Goal: Task Accomplishment & Management: Manage account settings

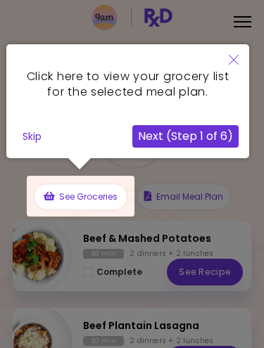
click at [232, 57] on icon "Close" at bounding box center [234, 60] width 10 height 10
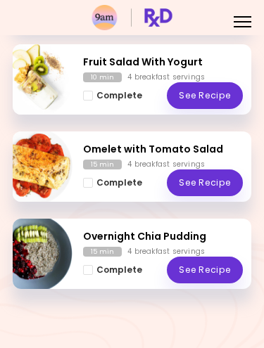
scroll to position [961, 0]
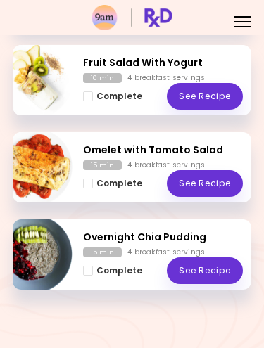
click at [88, 267] on span "Complete - Overnight Chia Pudding" at bounding box center [88, 271] width 10 height 10
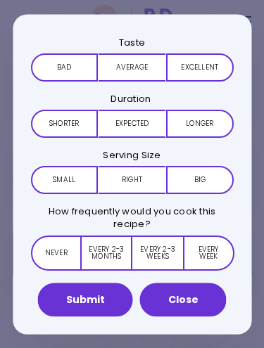
click at [184, 300] on button "Close" at bounding box center [183, 300] width 87 height 34
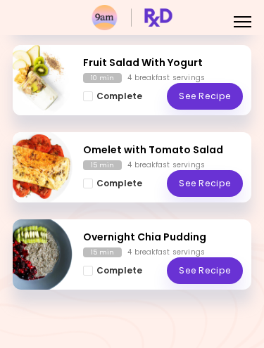
click at [89, 276] on button "Complete" at bounding box center [112, 270] width 59 height 15
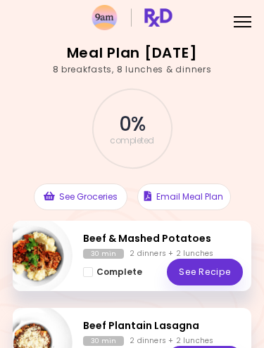
click at [244, 18] on div "Menu" at bounding box center [242, 20] width 27 height 27
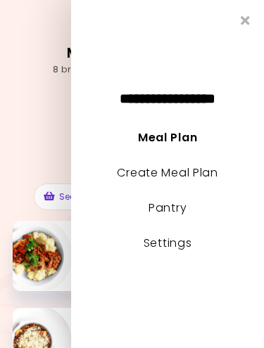
click at [175, 170] on link "Create Meal Plan" at bounding box center [167, 173] width 101 height 16
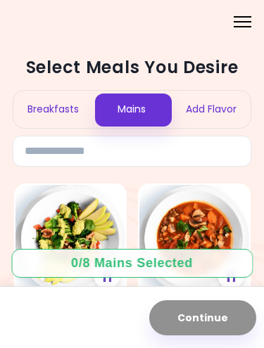
click at [55, 108] on div "Breakfasts" at bounding box center [52, 109] width 79 height 37
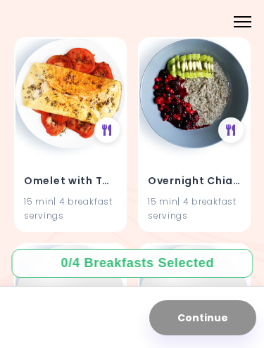
scroll to position [4054, 0]
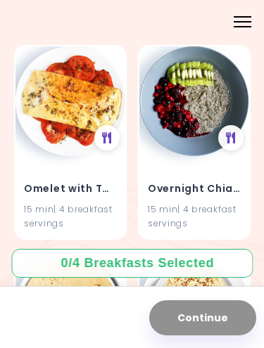
click at [64, 135] on img at bounding box center [70, 101] width 110 height 110
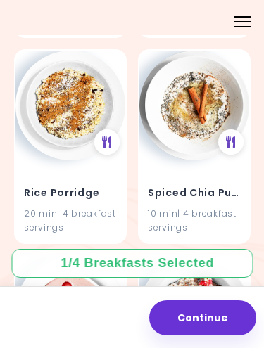
scroll to position [5496, 0]
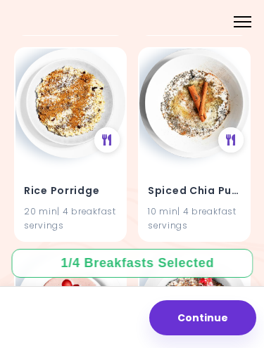
click at [189, 101] on img at bounding box center [194, 104] width 110 height 110
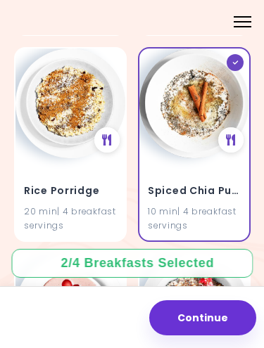
click at [195, 108] on img at bounding box center [194, 104] width 110 height 110
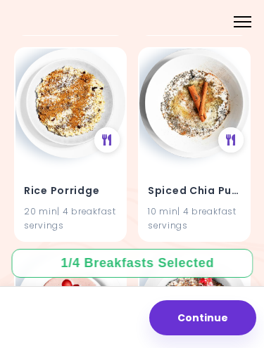
click at [222, 179] on h4 "Spiced Chia Pudding" at bounding box center [194, 190] width 93 height 23
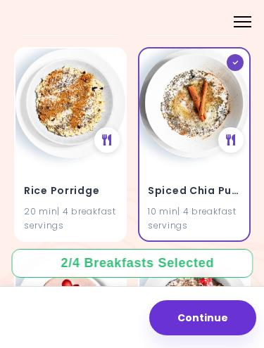
click at [187, 130] on img at bounding box center [194, 104] width 110 height 110
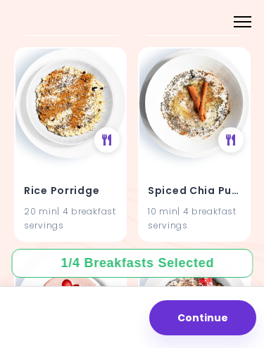
click at [234, 134] on icon at bounding box center [231, 139] width 10 height 11
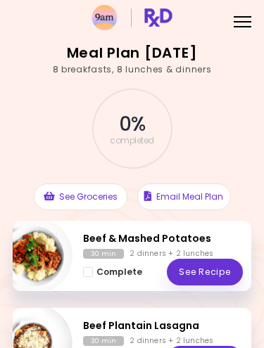
click at [244, 17] on div at bounding box center [243, 16] width 18 height 1
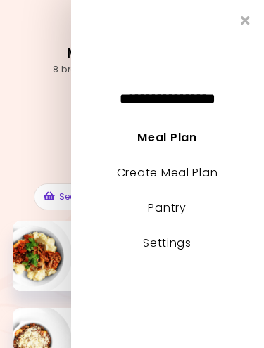
click at [52, 146] on div "0 % completed" at bounding box center [132, 129] width 239 height 84
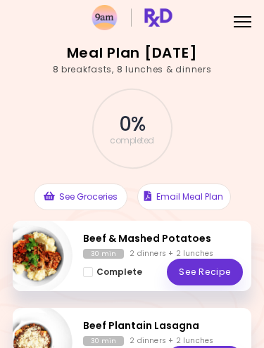
click at [241, 23] on div "Menu" at bounding box center [242, 20] width 27 height 27
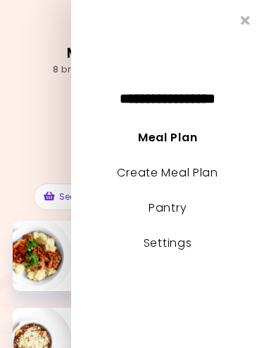
click at [198, 173] on link "Create Meal Plan" at bounding box center [167, 173] width 101 height 16
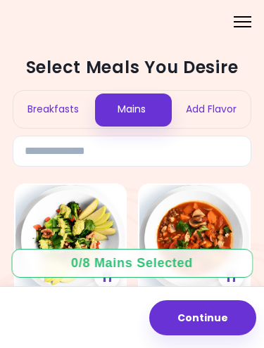
click at [49, 102] on div "Breakfasts" at bounding box center [52, 109] width 79 height 37
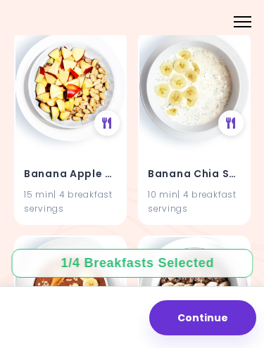
scroll to position [570, 0]
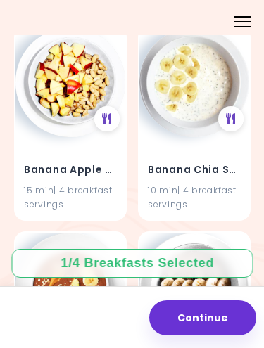
click at [234, 118] on icon at bounding box center [231, 118] width 10 height 11
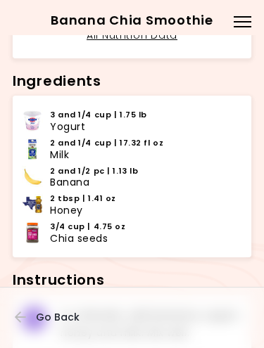
scroll to position [290, 0]
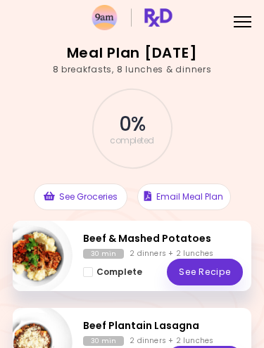
click at [250, 16] on div at bounding box center [243, 16] width 18 height 1
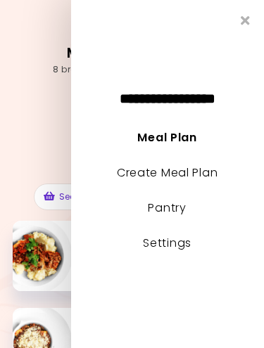
click at [193, 176] on link "Create Meal Plan" at bounding box center [167, 173] width 101 height 16
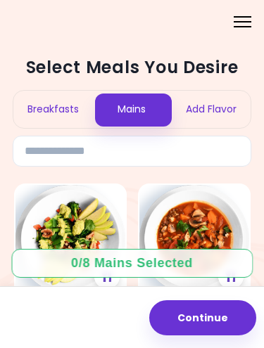
click at [53, 108] on div "Breakfasts" at bounding box center [52, 109] width 79 height 37
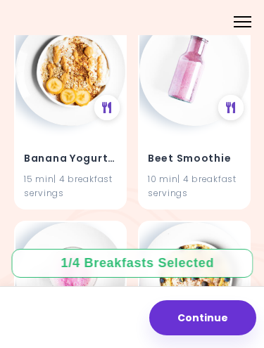
scroll to position [992, 0]
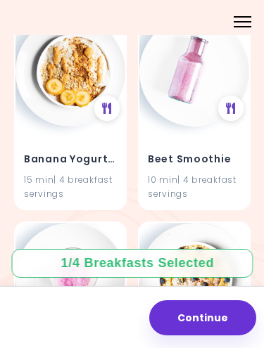
click at [106, 103] on icon at bounding box center [107, 108] width 10 height 11
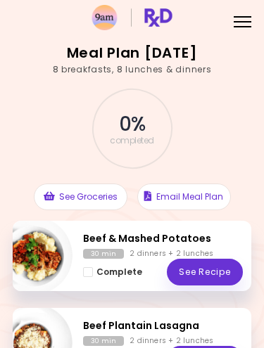
click at [250, 21] on div at bounding box center [243, 21] width 18 height 1
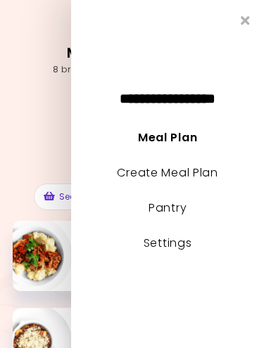
click at [193, 179] on link "Create Meal Plan" at bounding box center [167, 173] width 101 height 16
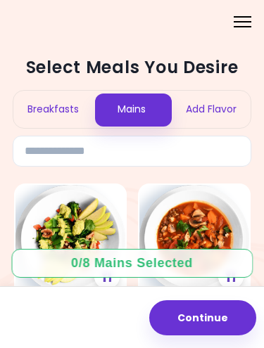
click at [69, 92] on div "Breakfasts" at bounding box center [52, 109] width 79 height 37
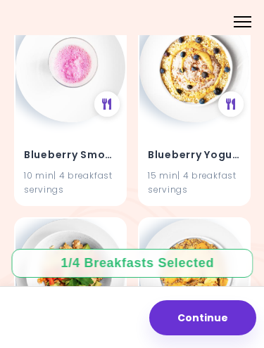
scroll to position [1201, 0]
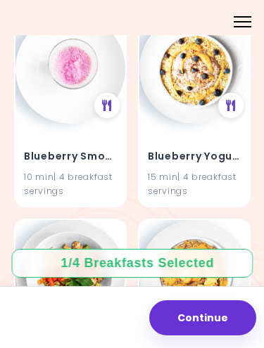
click at [232, 100] on icon at bounding box center [231, 105] width 10 height 11
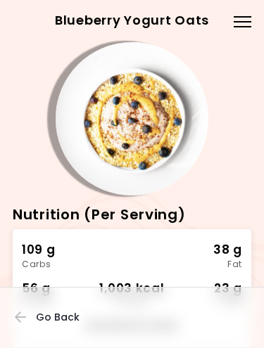
click at [25, 311] on icon "button" at bounding box center [21, 317] width 13 height 13
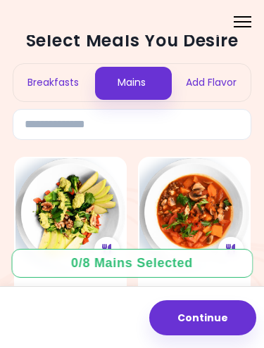
scroll to position [30, 0]
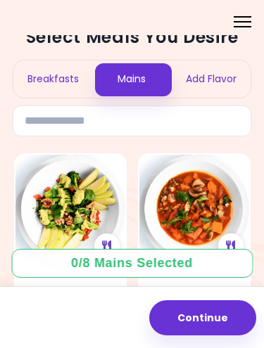
click at [69, 74] on div "Breakfasts" at bounding box center [52, 79] width 79 height 37
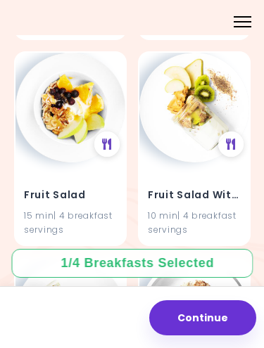
scroll to position [2811, 0]
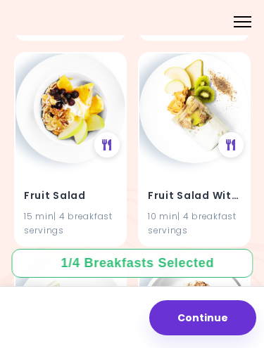
click at [108, 139] on icon at bounding box center [107, 144] width 10 height 11
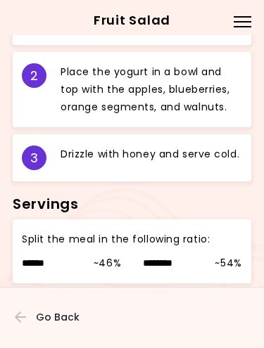
scroll to position [624, 0]
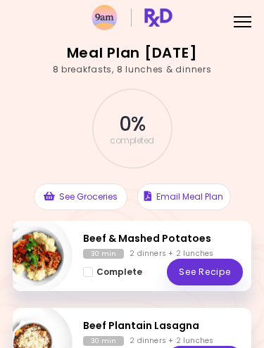
click at [244, 22] on div at bounding box center [243, 21] width 18 height 1
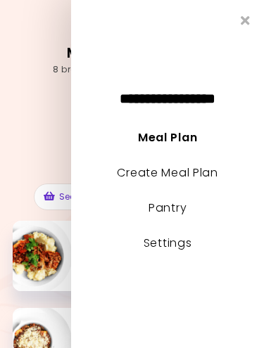
click at [195, 171] on link "Create Meal Plan" at bounding box center [167, 173] width 101 height 16
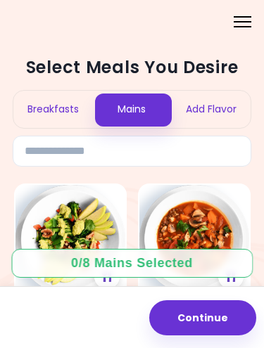
click at [59, 108] on div "Breakfasts" at bounding box center [52, 109] width 79 height 37
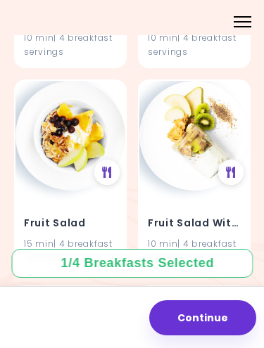
scroll to position [2784, 0]
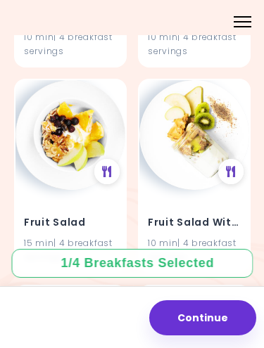
click at [63, 175] on img at bounding box center [70, 135] width 110 height 110
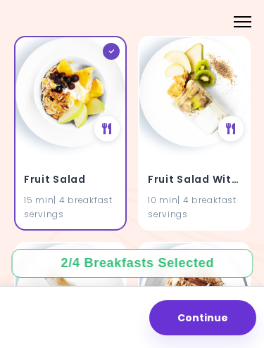
scroll to position [2828, 0]
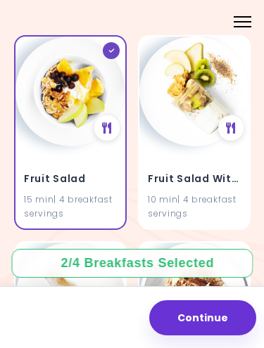
click at [221, 175] on h4 "Fruit Salad With Yogurt" at bounding box center [194, 179] width 93 height 23
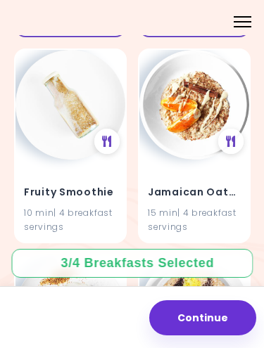
scroll to position [3018, 0]
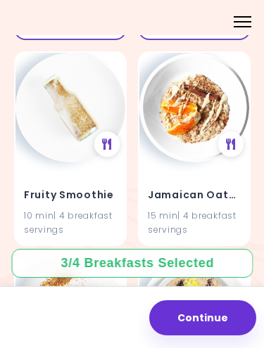
click at [108, 139] on icon at bounding box center [107, 144] width 10 height 11
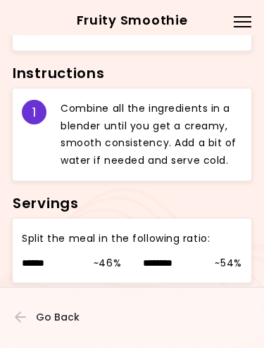
scroll to position [524, 0]
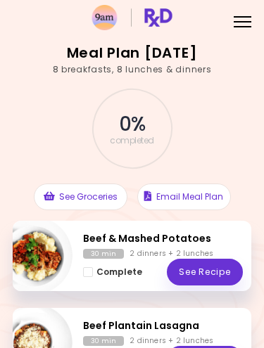
click at [243, 17] on div at bounding box center [243, 16] width 18 height 1
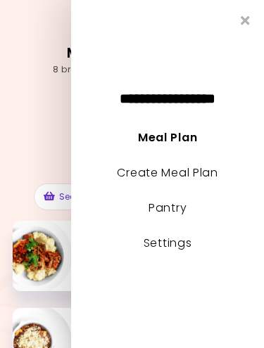
click at [177, 168] on link "Create Meal Plan" at bounding box center [167, 173] width 101 height 16
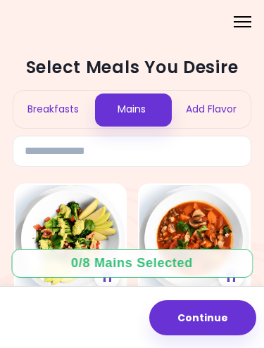
click at [58, 99] on div "Breakfasts" at bounding box center [52, 109] width 79 height 37
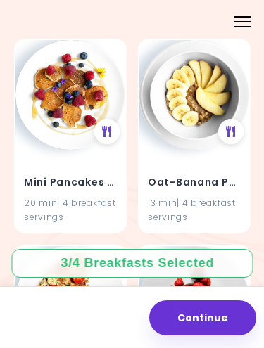
scroll to position [3447, 0]
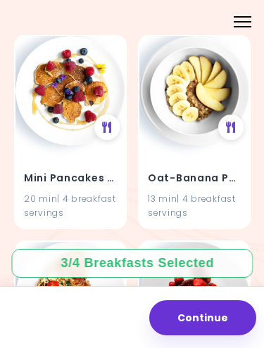
click at [109, 122] on icon at bounding box center [107, 127] width 10 height 11
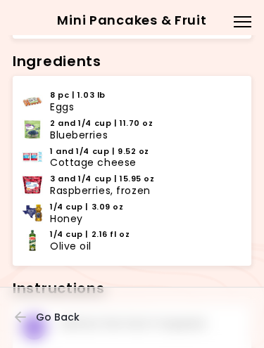
scroll to position [310, 0]
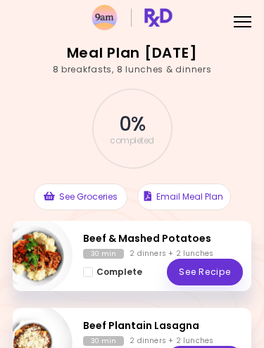
click at [239, 16] on div at bounding box center [243, 16] width 18 height 1
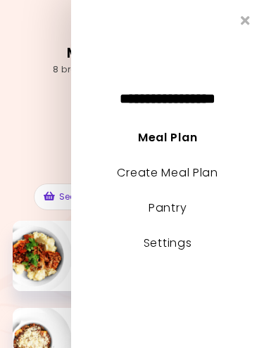
click at [195, 170] on link "Create Meal Plan" at bounding box center [167, 173] width 101 height 16
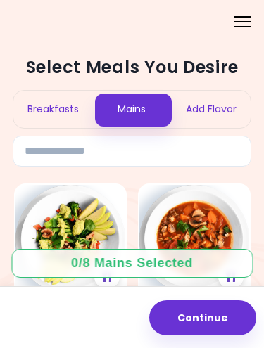
click at [53, 108] on div "Breakfasts" at bounding box center [52, 109] width 79 height 37
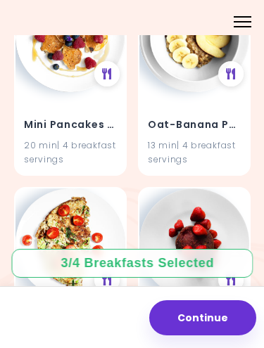
scroll to position [3503, 0]
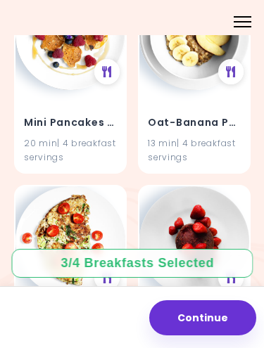
click at [76, 111] on h4 "Mini Pancakes & Fruit" at bounding box center [70, 122] width 93 height 23
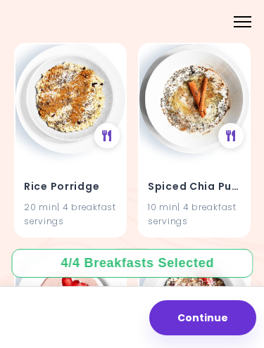
scroll to position [5501, 0]
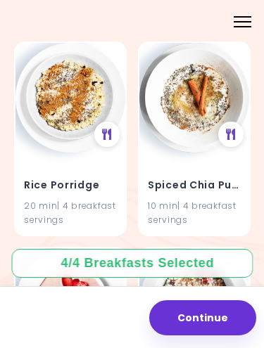
click at [246, 206] on div "Spiced Chia Pudding 10 min | 4 breakfast servings" at bounding box center [194, 194] width 110 height 82
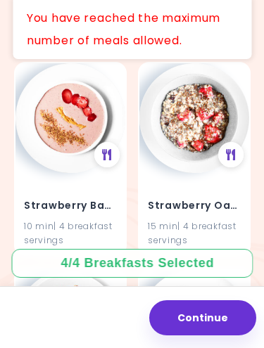
scroll to position [5686, 0]
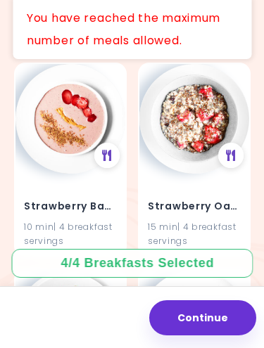
click at [109, 150] on icon at bounding box center [107, 155] width 10 height 11
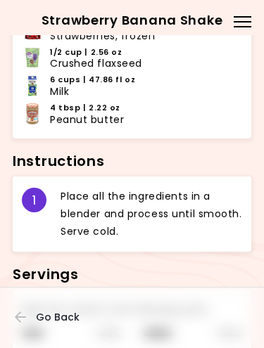
scroll to position [417, 0]
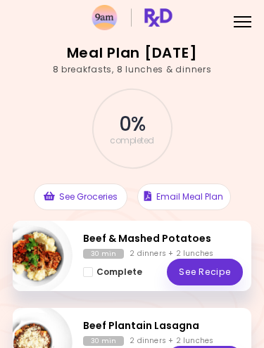
click at [242, 16] on div at bounding box center [243, 16] width 18 height 1
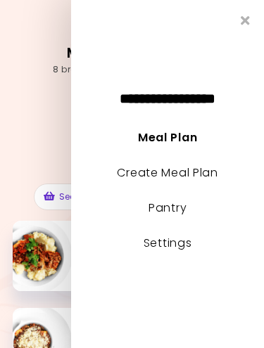
click at [204, 175] on link "Create Meal Plan" at bounding box center [167, 173] width 101 height 16
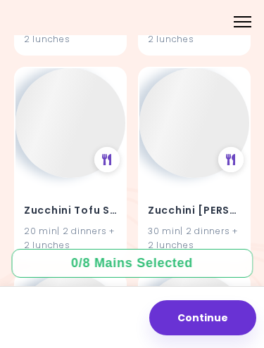
scroll to position [51646, 0]
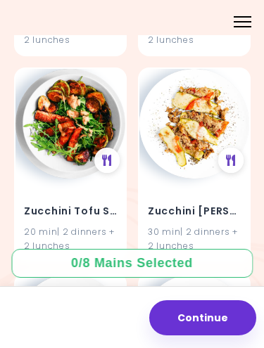
click at [236, 274] on img at bounding box center [194, 329] width 110 height 110
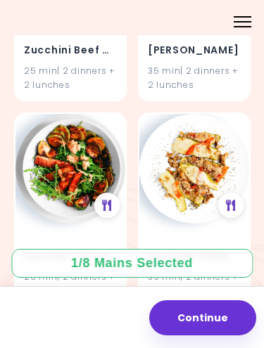
scroll to position [51601, 0]
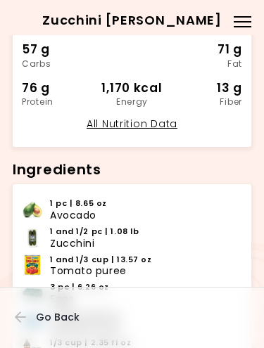
scroll to position [198, 0]
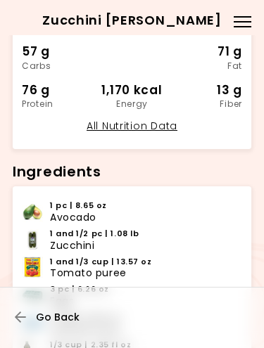
click at [61, 318] on span "Go Back" at bounding box center [58, 317] width 44 height 11
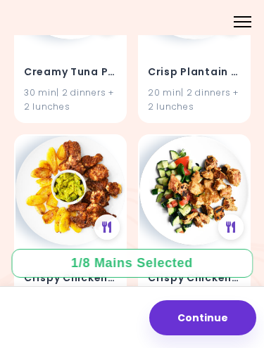
scroll to position [19219, 0]
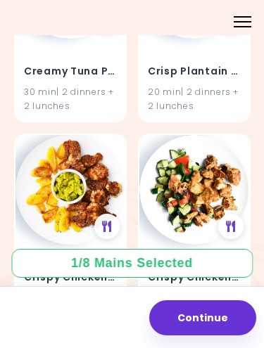
click at [81, 267] on h4 "Crispy Chicken Nuggets With Plantain Chips" at bounding box center [70, 278] width 93 height 23
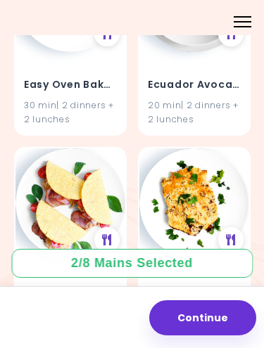
scroll to position [20234, 0]
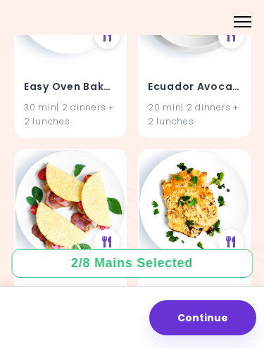
click at [106, 236] on icon at bounding box center [107, 241] width 10 height 11
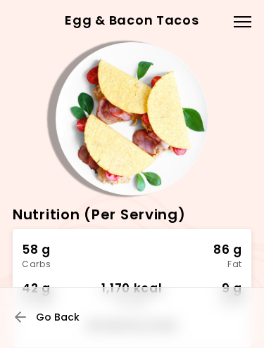
click at [60, 312] on span "Go Back" at bounding box center [58, 317] width 44 height 11
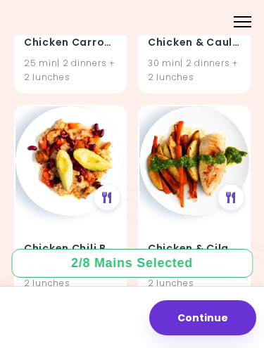
scroll to position [10412, 0]
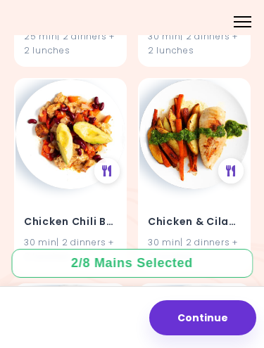
click at [193, 189] on div "Chicken & Cilantro Pesto 30 min | 2 dinners + 2 lunches" at bounding box center [194, 230] width 110 height 82
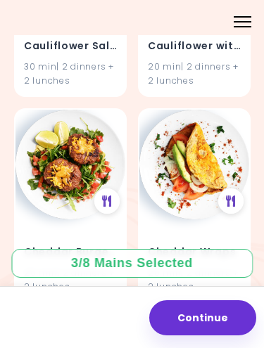
scroll to position [8328, 0]
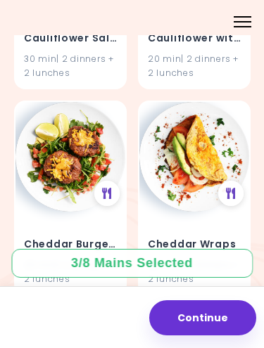
click at [72, 170] on img at bounding box center [70, 157] width 110 height 110
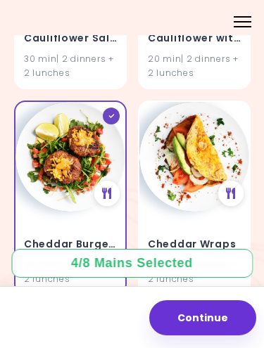
click at [80, 173] on img at bounding box center [70, 157] width 110 height 110
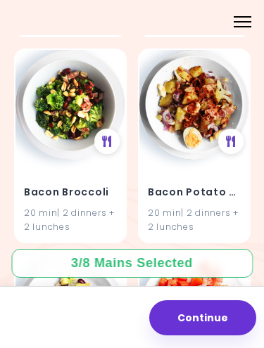
scroll to position [967, 0]
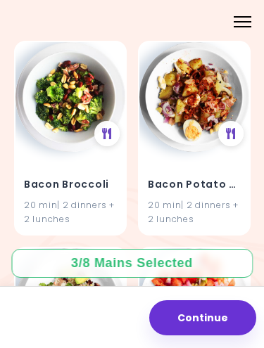
click at [191, 146] on img at bounding box center [194, 97] width 110 height 110
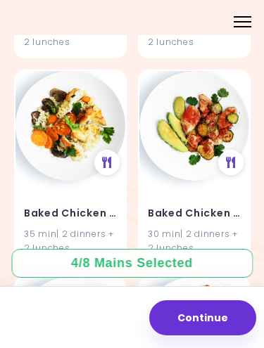
scroll to position [1557, 0]
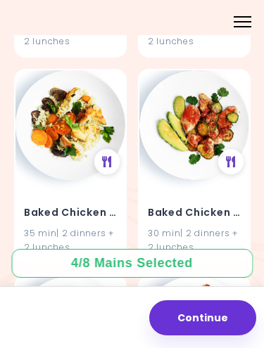
click at [234, 149] on div at bounding box center [230, 161] width 25 height 25
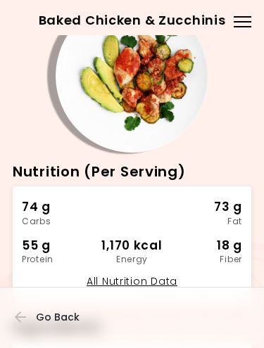
scroll to position [46, 0]
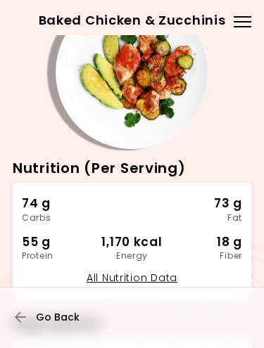
click at [66, 317] on span "Go Back" at bounding box center [58, 317] width 44 height 11
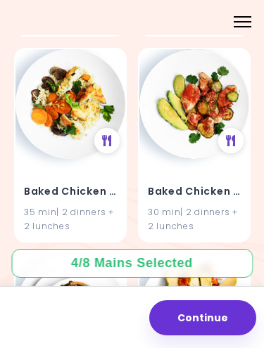
scroll to position [1583, 0]
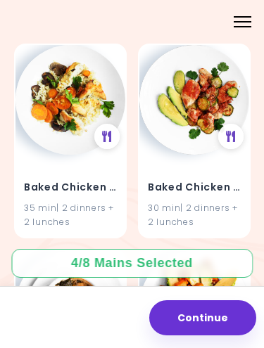
click at [210, 181] on h4 "Baked Chicken & Zucchinis" at bounding box center [194, 188] width 93 height 23
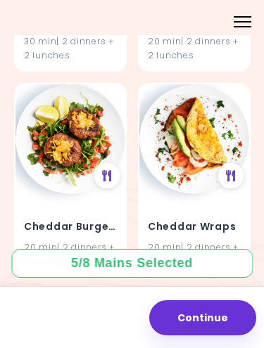
scroll to position [8346, 0]
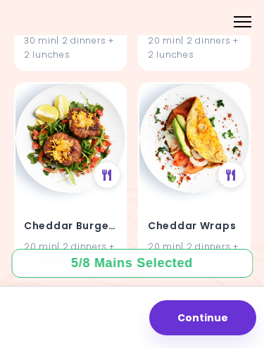
click at [46, 194] on div "Cheddar Burgers 20 min | 2 dinners + 2 lunches" at bounding box center [70, 235] width 110 height 82
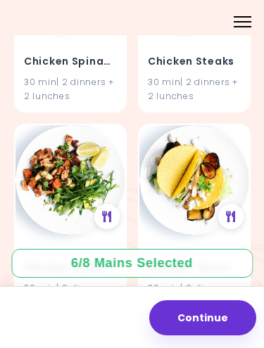
scroll to position [14901, 0]
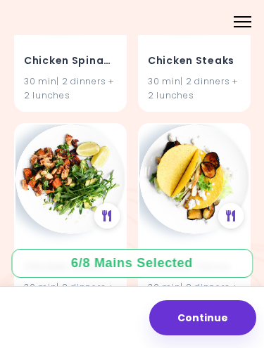
click at [194, 165] on img at bounding box center [194, 180] width 110 height 110
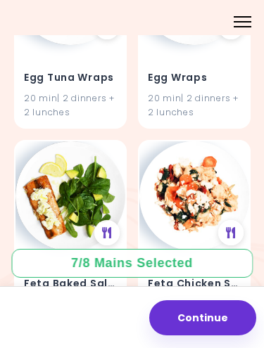
scroll to position [22307, 0]
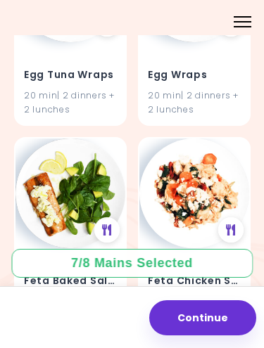
click at [107, 225] on icon at bounding box center [107, 230] width 10 height 11
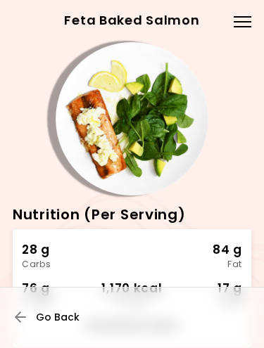
click at [57, 315] on span "Go Back" at bounding box center [58, 317] width 44 height 11
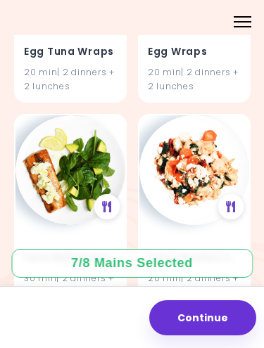
scroll to position [22331, 0]
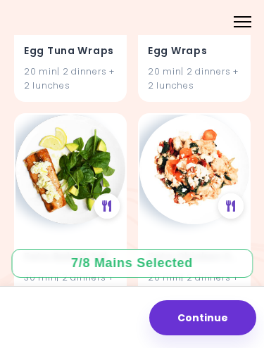
click at [80, 272] on div "30 min | 2 dinners + 2 lunches" at bounding box center [70, 285] width 93 height 27
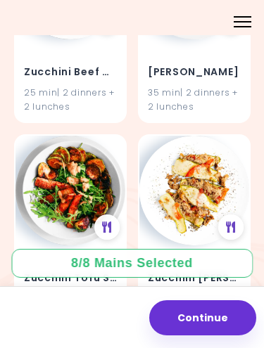
scroll to position [51580, 0]
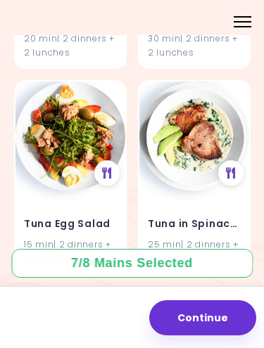
scroll to position [47923, 0]
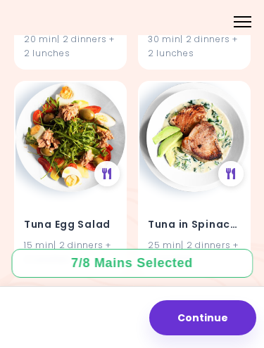
click at [80, 289] on img at bounding box center [70, 344] width 110 height 110
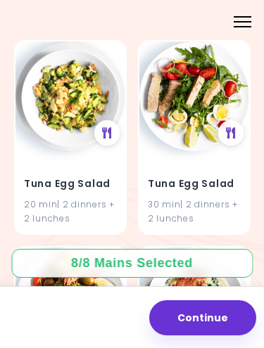
scroll to position [47754, 0]
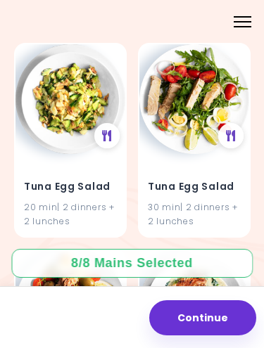
click at [234, 336] on icon at bounding box center [231, 341] width 10 height 11
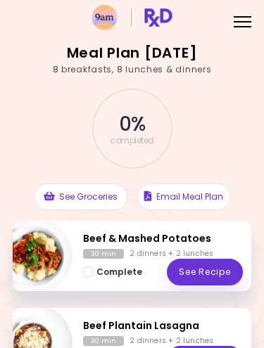
click at [243, 16] on div at bounding box center [243, 16] width 18 height 1
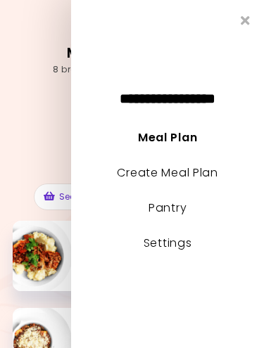
click at [197, 172] on link "Create Meal Plan" at bounding box center [167, 173] width 101 height 16
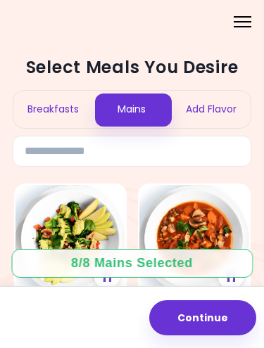
click at [219, 111] on div "Add Flavor" at bounding box center [211, 109] width 79 height 37
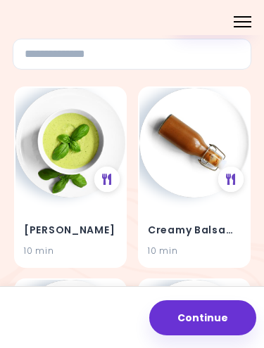
scroll to position [98, 0]
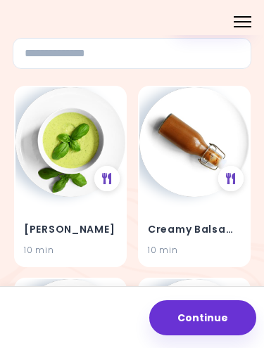
click at [93, 234] on h4 "[PERSON_NAME]" at bounding box center [70, 229] width 93 height 23
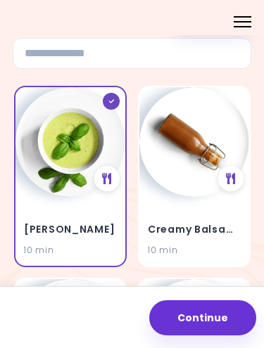
click at [89, 208] on div "Basil Pesto 10 min" at bounding box center [70, 231] width 110 height 69
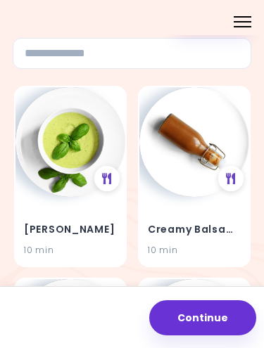
click at [87, 211] on div "Basil Pesto 10 min" at bounding box center [70, 231] width 110 height 69
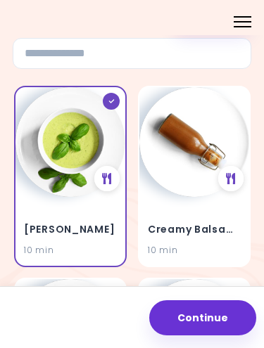
click at [220, 224] on h4 "Creamy Balsamic Dressing" at bounding box center [194, 229] width 93 height 23
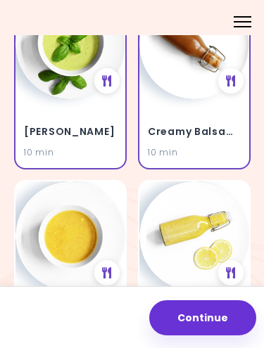
scroll to position [187, 0]
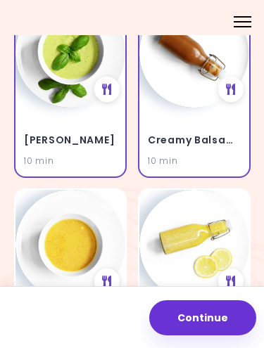
click at [225, 125] on div "Creamy Balsamic Dressing 10 min" at bounding box center [194, 142] width 110 height 69
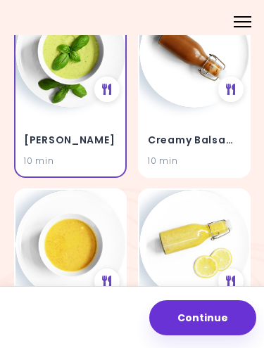
click at [208, 236] on img at bounding box center [194, 245] width 110 height 110
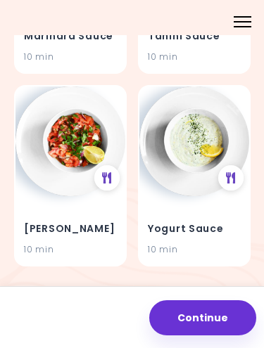
scroll to position [694, 0]
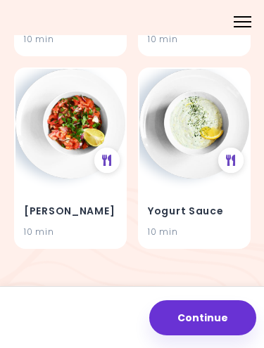
click at [217, 189] on div "Yogurt Sauce 10 min" at bounding box center [194, 213] width 110 height 69
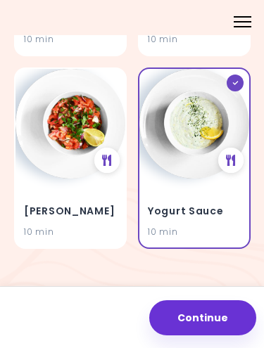
click at [209, 320] on button "Continue" at bounding box center [202, 318] width 107 height 35
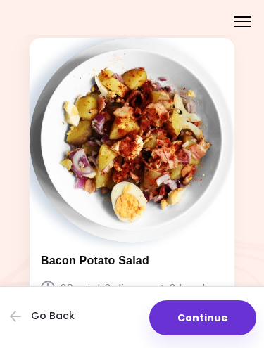
scroll to position [2074, 0]
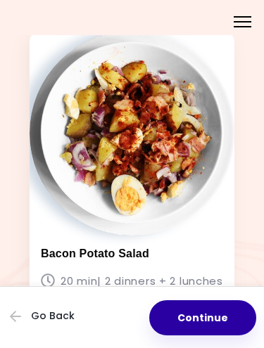
click at [201, 321] on button "Continue" at bounding box center [202, 318] width 107 height 35
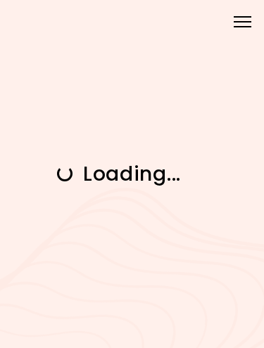
scroll to position [0, 0]
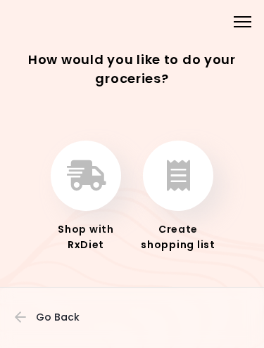
scroll to position [18, 0]
click at [178, 168] on icon "button" at bounding box center [178, 175] width 23 height 31
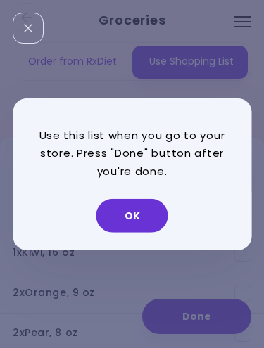
click at [137, 207] on button "OK" at bounding box center [132, 216] width 72 height 34
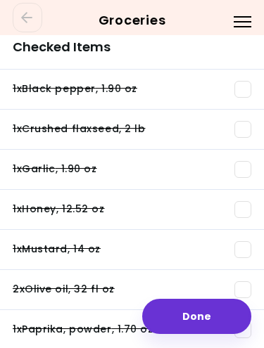
scroll to position [2268, 0]
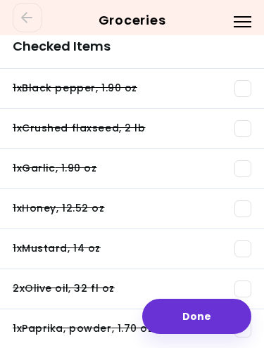
click at [243, 93] on span at bounding box center [242, 88] width 17 height 17
click at [243, 126] on span at bounding box center [242, 128] width 17 height 17
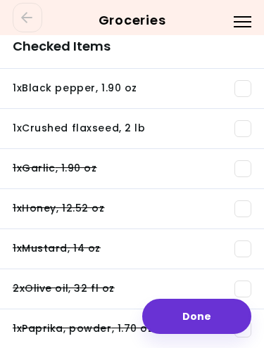
click at [241, 163] on span at bounding box center [242, 168] width 17 height 17
click at [241, 209] on span at bounding box center [242, 209] width 17 height 17
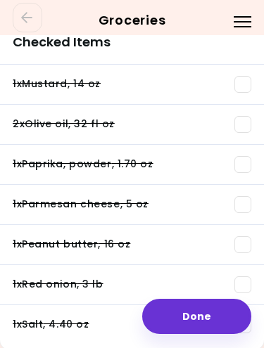
scroll to position [2432, 0]
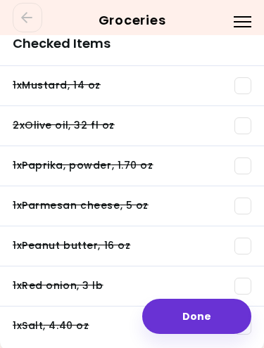
click at [244, 87] on span at bounding box center [242, 85] width 17 height 17
click at [244, 126] on span at bounding box center [242, 126] width 17 height 17
click at [242, 158] on span at bounding box center [242, 166] width 17 height 17
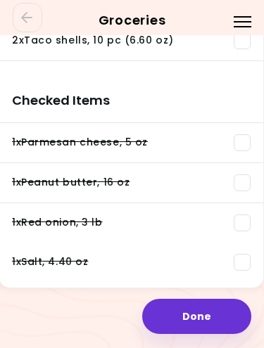
scroll to position [2495, 1]
click at [248, 145] on span at bounding box center [242, 142] width 17 height 17
click at [243, 184] on span at bounding box center [242, 183] width 17 height 17
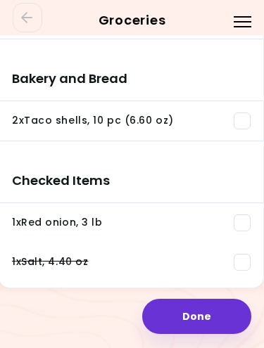
click at [243, 267] on span at bounding box center [242, 262] width 17 height 17
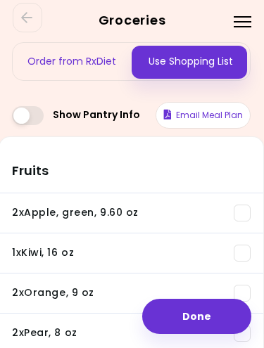
scroll to position [0, 1]
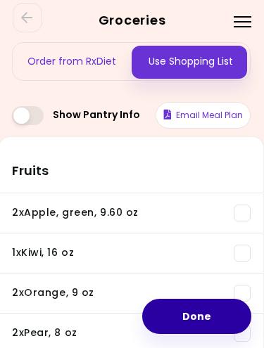
click at [198, 315] on button "Done" at bounding box center [196, 316] width 109 height 35
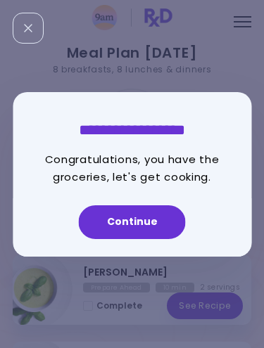
click at [145, 220] on button "Continue" at bounding box center [132, 223] width 107 height 34
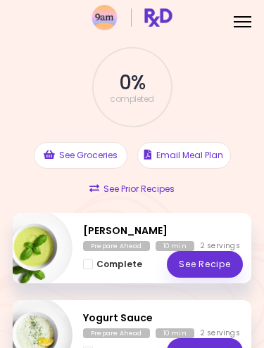
scroll to position [41, 0]
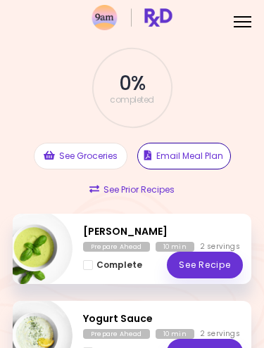
click at [186, 154] on button "Email Meal Plan" at bounding box center [184, 156] width 94 height 27
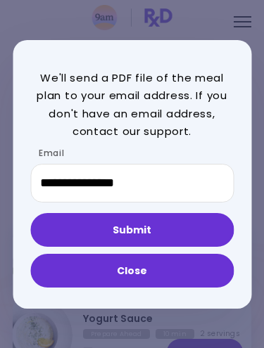
click at [146, 232] on button "Submit" at bounding box center [131, 230] width 203 height 34
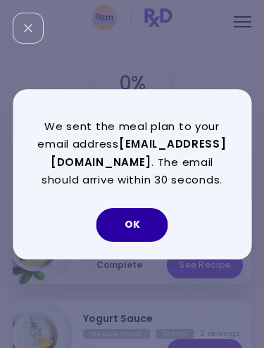
click at [134, 213] on button "OK" at bounding box center [132, 225] width 72 height 34
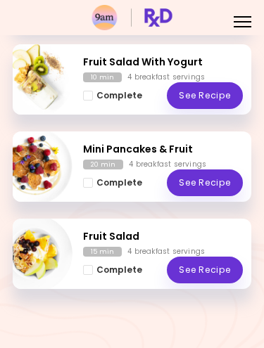
scroll to position [1257, 0]
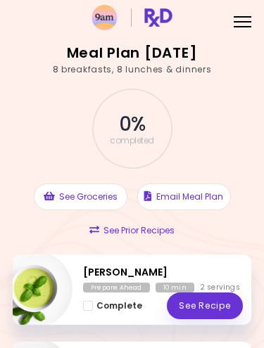
click at [243, 19] on div "Menu" at bounding box center [242, 20] width 27 height 27
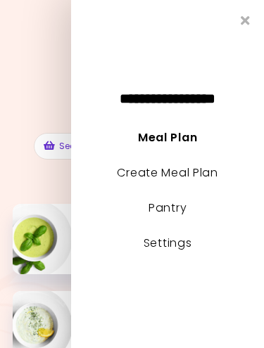
scroll to position [50, 0]
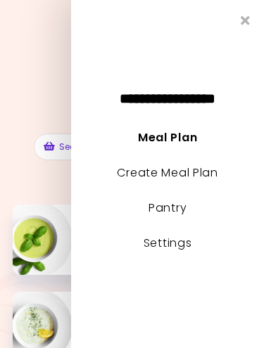
click at [177, 246] on link "Settings" at bounding box center [168, 243] width 49 height 16
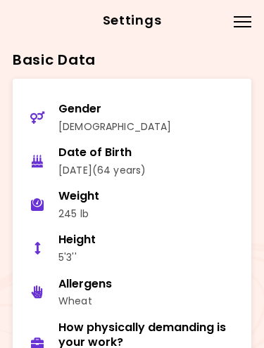
click at [177, 246] on button "Height 5'3''" at bounding box center [132, 249] width 225 height 44
select select "****"
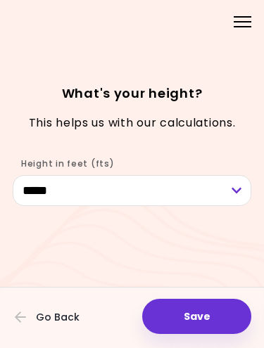
scroll to position [41, 0]
click at [190, 310] on button "Save" at bounding box center [196, 316] width 109 height 35
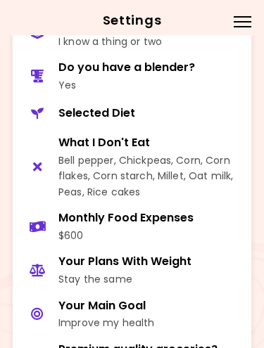
scroll to position [722, 0]
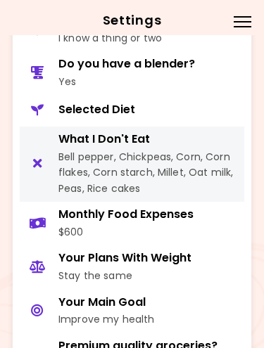
click at [138, 151] on div "Bell pepper, Chickpeas, Corn, Corn flakes, Corn starch, Millet, Oat milk, Peas,…" at bounding box center [149, 172] width 182 height 47
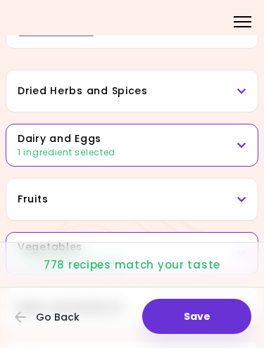
scroll to position [82, 0]
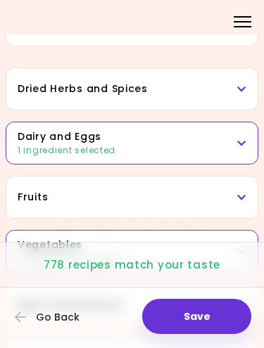
click at [229, 146] on div "1 ingredient selected" at bounding box center [132, 150] width 229 height 13
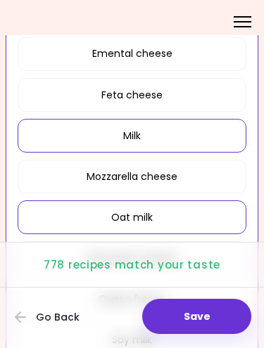
scroll to position [419, 0]
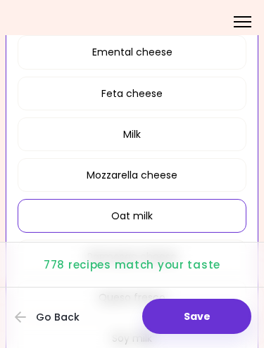
click at [203, 133] on button "Milk" at bounding box center [132, 135] width 229 height 34
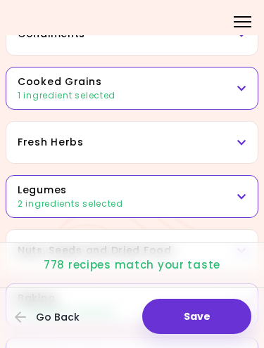
scroll to position [1074, 0]
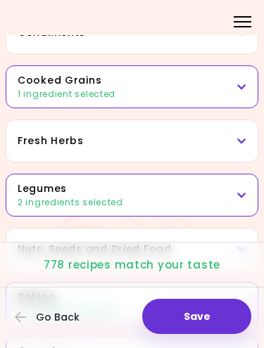
click at [187, 85] on h3 "Cooked Grains" at bounding box center [132, 80] width 229 height 15
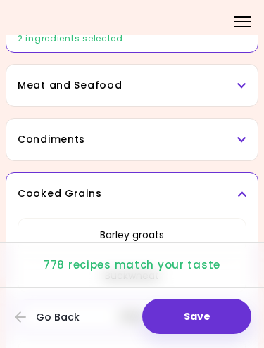
scroll to position [968, 0]
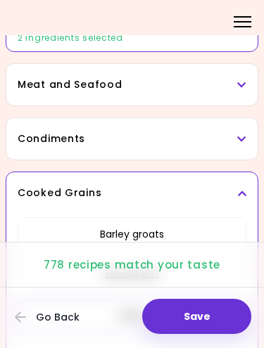
click at [216, 85] on h3 "Meat and Seafood" at bounding box center [132, 84] width 229 height 15
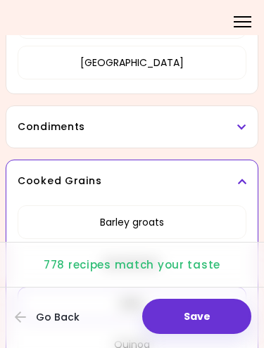
scroll to position [1442, 0]
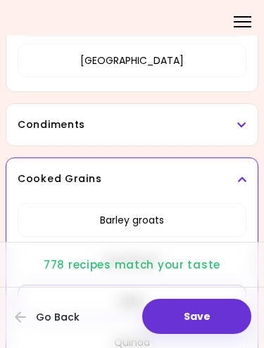
click at [198, 122] on h3 "Condiments" at bounding box center [132, 125] width 229 height 15
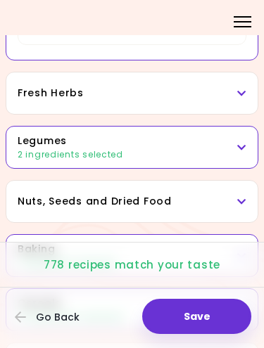
scroll to position [2137, 0]
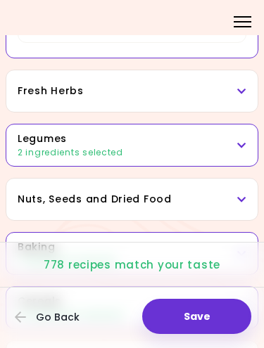
click at [191, 152] on div "2 ingredients selected" at bounding box center [132, 152] width 229 height 13
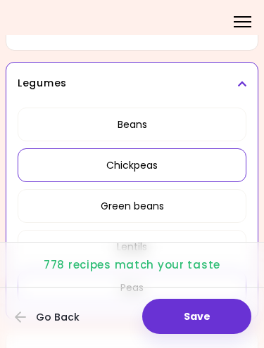
click at [165, 126] on button "Beans" at bounding box center [132, 125] width 229 height 34
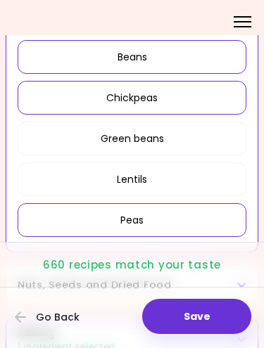
scroll to position [594, 0]
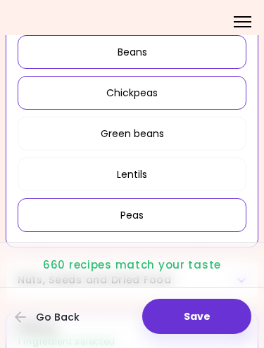
click at [146, 174] on button "Lentils" at bounding box center [132, 175] width 229 height 34
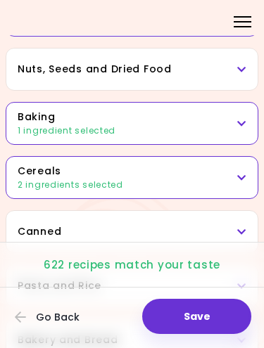
scroll to position [788, 0]
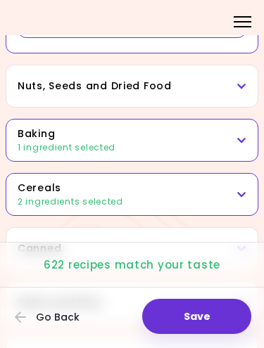
click at [197, 86] on h3 "Nuts, Seeds and Dried Food" at bounding box center [132, 86] width 229 height 15
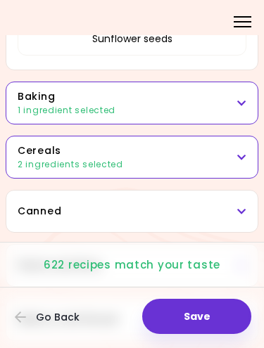
scroll to position [1253, 0]
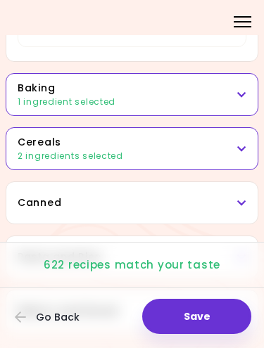
click at [199, 98] on div "1 ingredient selected" at bounding box center [132, 102] width 229 height 13
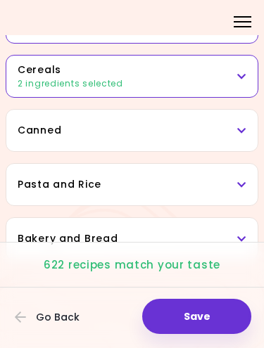
scroll to position [1451, 0]
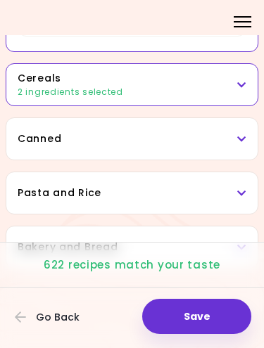
click at [182, 84] on h3 "Cereals" at bounding box center [132, 78] width 229 height 15
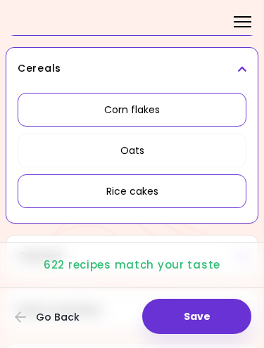
scroll to position [1468, 0]
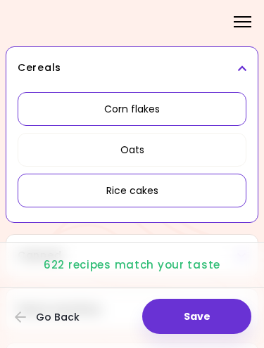
click at [138, 148] on button "Oats" at bounding box center [132, 150] width 229 height 34
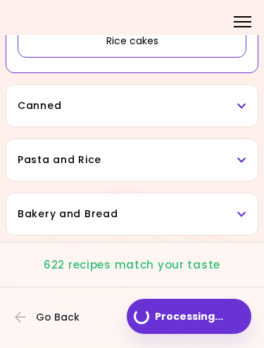
scroll to position [849, 0]
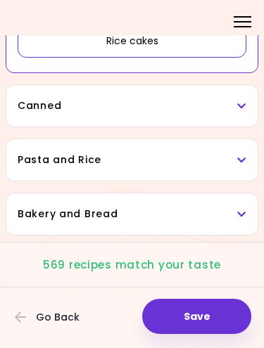
click at [206, 107] on h3 "Canned" at bounding box center [132, 106] width 229 height 15
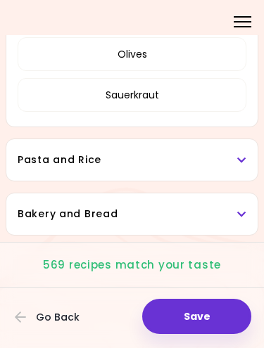
scroll to position [983, 0]
click at [175, 153] on h3 "Pasta and Rice" at bounding box center [132, 160] width 229 height 15
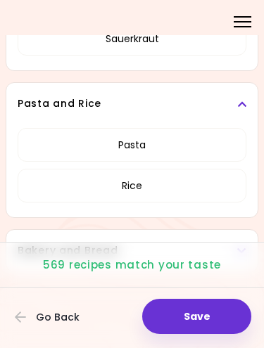
scroll to position [1066, 0]
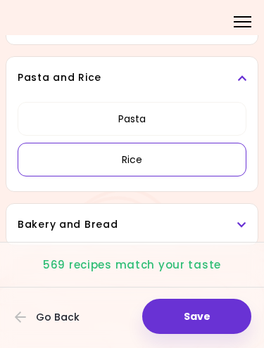
click at [145, 156] on button "Rice" at bounding box center [132, 160] width 229 height 34
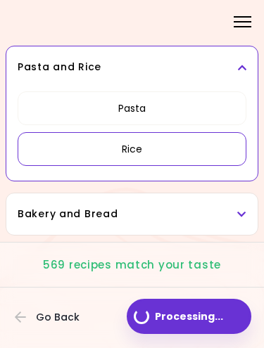
scroll to position [809, 0]
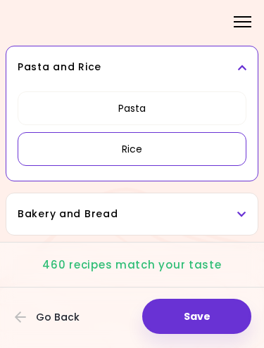
click at [179, 214] on h3 "Bakery and Bread" at bounding box center [132, 214] width 229 height 15
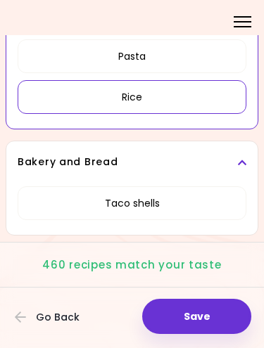
scroll to position [861, 0]
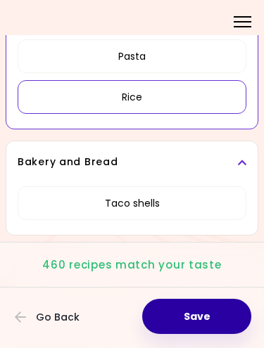
click at [194, 320] on button "Save" at bounding box center [196, 316] width 109 height 35
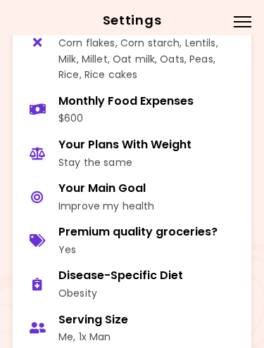
scroll to position [847, 0]
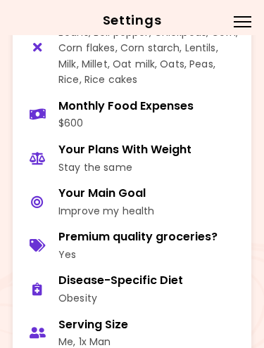
click at [138, 160] on div "Stay the same" at bounding box center [124, 167] width 133 height 15
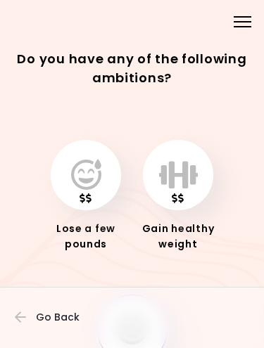
click at [91, 182] on icon "button" at bounding box center [86, 175] width 30 height 31
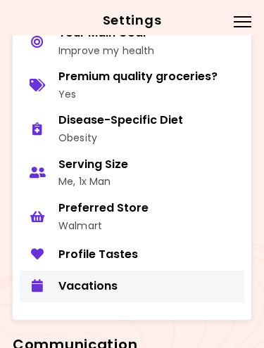
scroll to position [1013, 0]
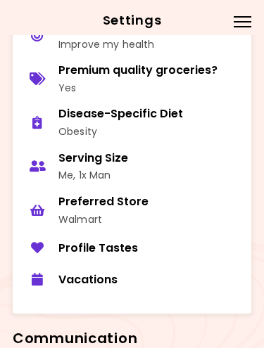
click at [90, 212] on div "Walmart" at bounding box center [103, 219] width 90 height 15
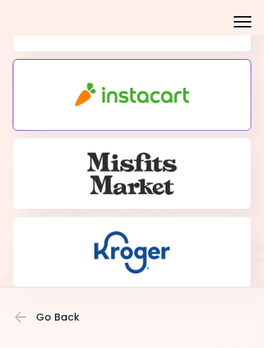
scroll to position [134, 0]
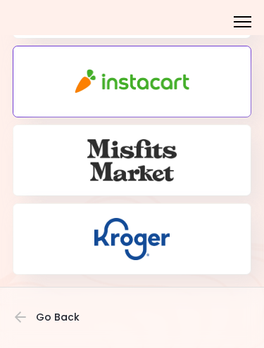
click at [177, 82] on img "button" at bounding box center [132, 81] width 120 height 26
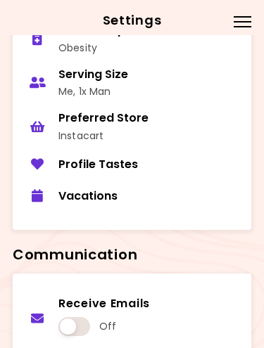
scroll to position [1099, 0]
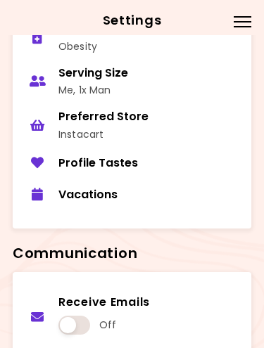
click at [102, 188] on div "Vacations" at bounding box center [149, 195] width 182 height 15
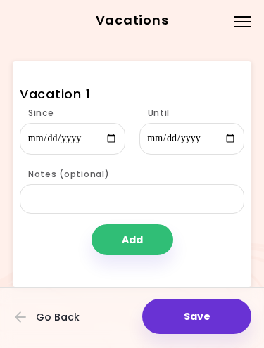
click at [241, 23] on div "Menu" at bounding box center [242, 20] width 27 height 27
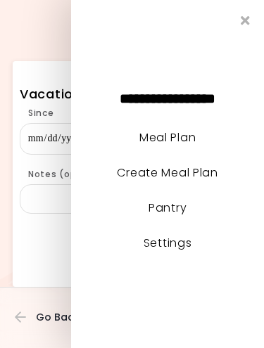
click at [49, 54] on div "Vacations Vacation 1 Since Until Notes (optional) Add Save Go Back" at bounding box center [132, 174] width 239 height 264
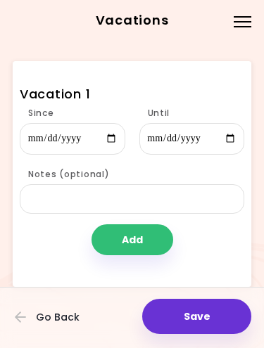
click at [59, 318] on span "Go Back" at bounding box center [58, 317] width 44 height 11
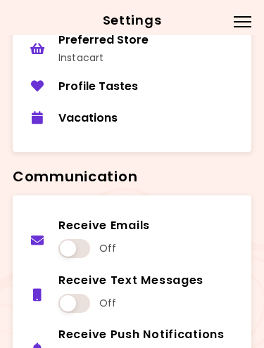
scroll to position [1180, 0]
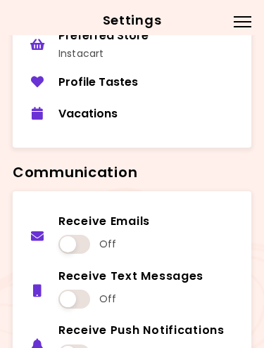
click at [70, 235] on span at bounding box center [74, 244] width 32 height 19
click at [75, 290] on span at bounding box center [74, 299] width 32 height 19
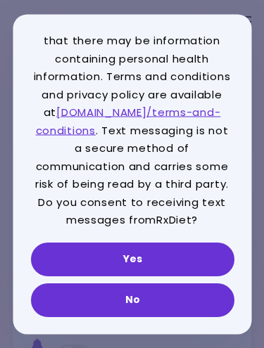
scroll to position [99, 0]
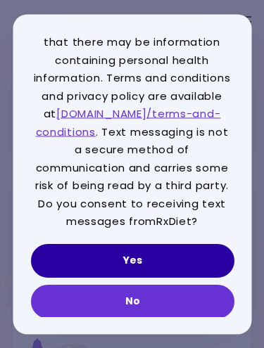
click at [150, 251] on button "Yes" at bounding box center [131, 261] width 203 height 34
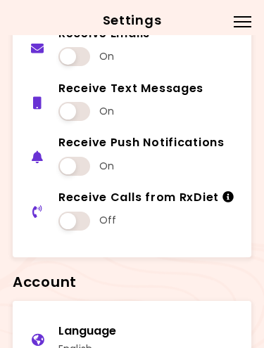
scroll to position [1372, 0]
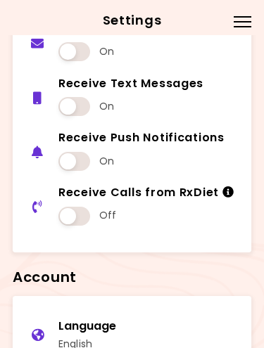
click at [75, 207] on span at bounding box center [74, 216] width 32 height 19
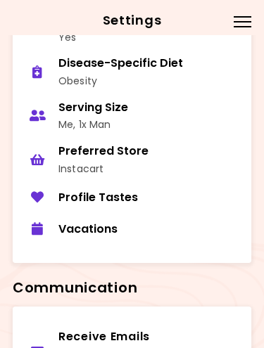
scroll to position [1055, 0]
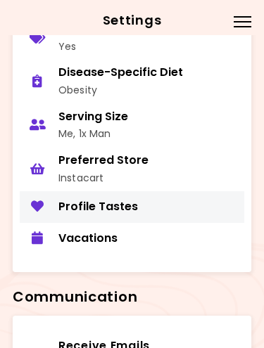
click at [122, 200] on div "Profile Tastes" at bounding box center [149, 207] width 182 height 15
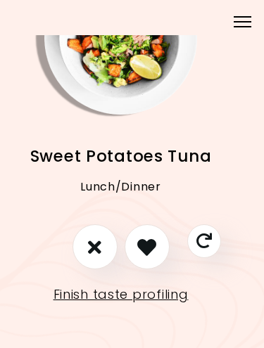
scroll to position [80, 11]
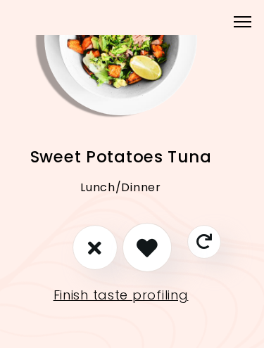
click at [153, 247] on icon "I like this recipe" at bounding box center [147, 247] width 21 height 21
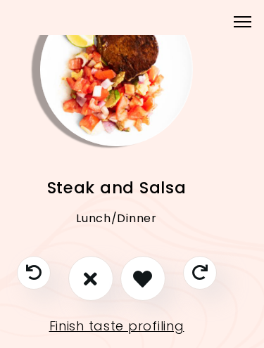
scroll to position [63, 15]
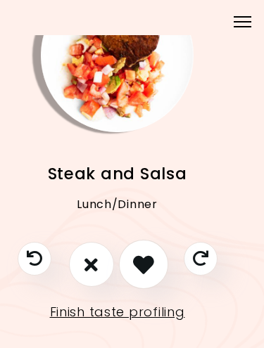
click at [153, 258] on button "I like this recipe" at bounding box center [142, 264] width 49 height 49
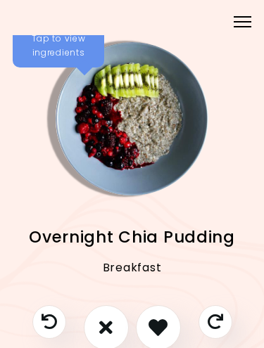
scroll to position [0, 0]
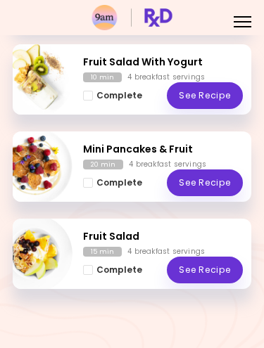
scroll to position [1257, 0]
